Goal: Information Seeking & Learning: Check status

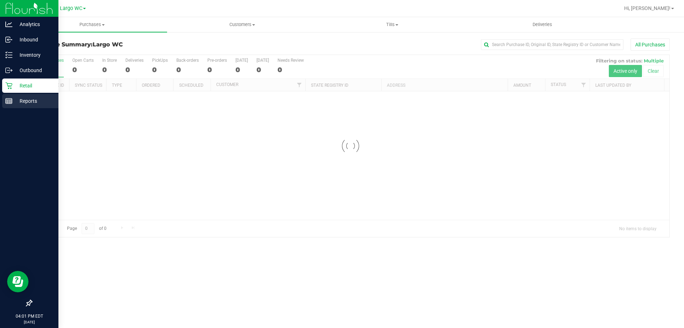
click at [3, 101] on div "Reports" at bounding box center [30, 101] width 56 height 14
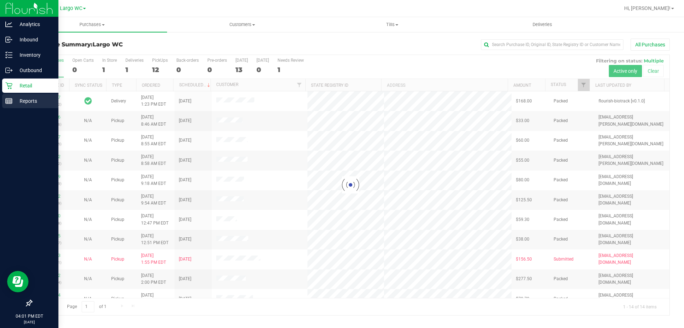
click at [30, 103] on p "Reports" at bounding box center [33, 101] width 43 height 9
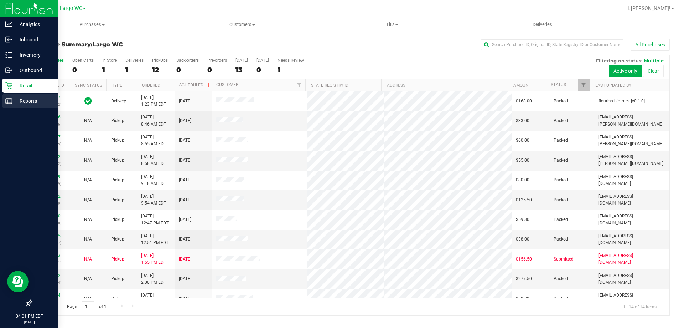
click at [32, 102] on p "Reports" at bounding box center [33, 101] width 43 height 9
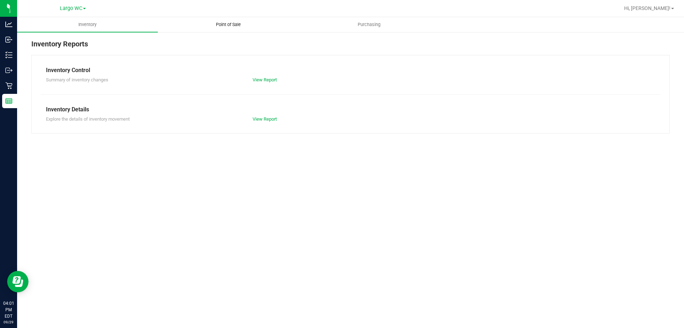
click at [219, 25] on span "Point of Sale" at bounding box center [228, 24] width 44 height 6
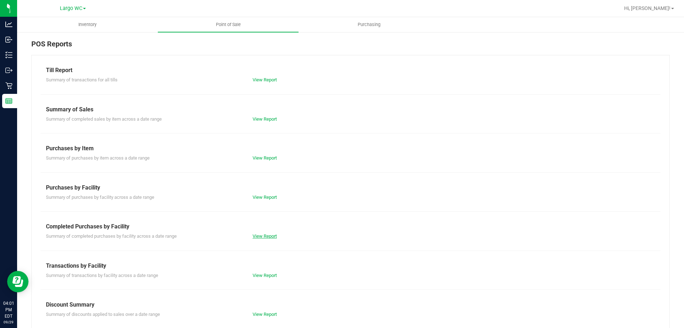
click at [272, 235] on link "View Report" at bounding box center [265, 235] width 24 height 5
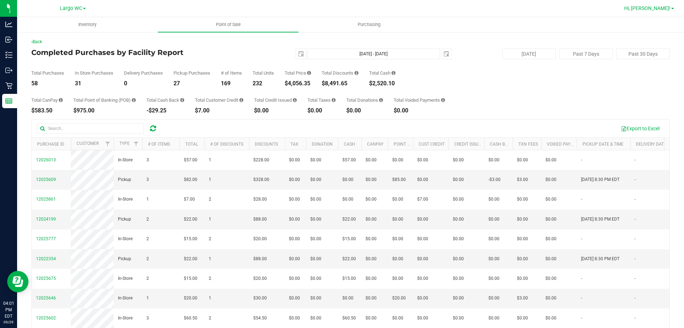
click at [660, 8] on span "Hi, [PERSON_NAME]!" at bounding box center [647, 8] width 46 height 6
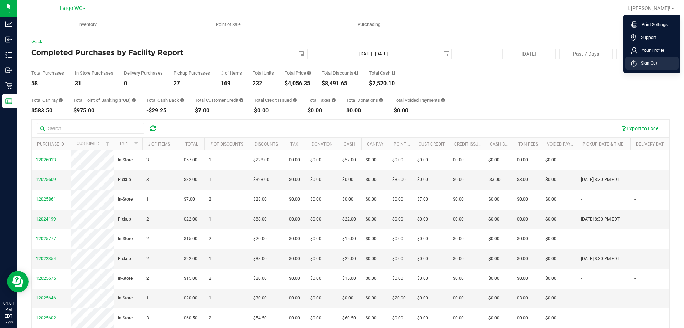
click at [653, 68] on li "Sign Out" at bounding box center [652, 63] width 53 height 13
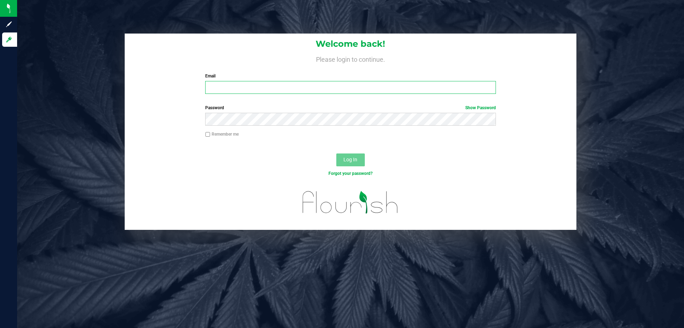
click at [389, 87] on input "Email" at bounding box center [350, 87] width 290 height 13
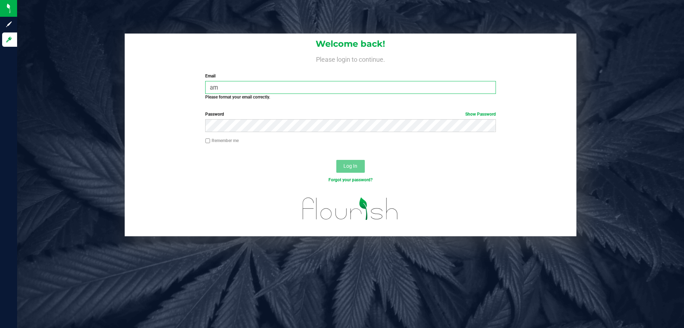
type input "a"
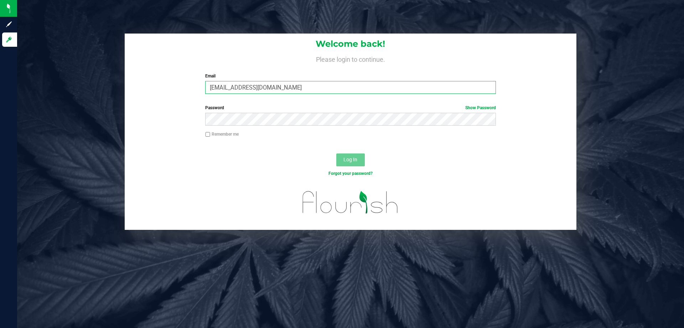
type input "[EMAIL_ADDRESS][DOMAIN_NAME]"
click at [336, 153] on button "Log In" at bounding box center [350, 159] width 29 height 13
